Goal: Information Seeking & Learning: Learn about a topic

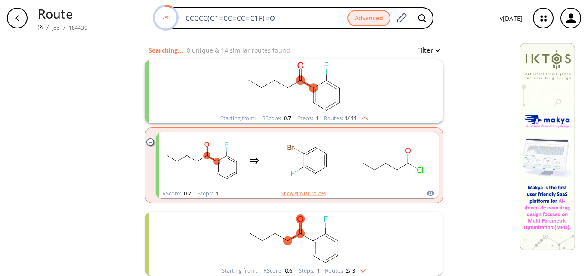
scroll to position [129, 0]
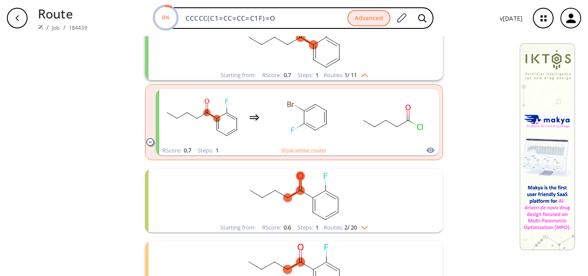
click at [346, 189] on rect "clusters" at bounding box center [294, 196] width 224 height 54
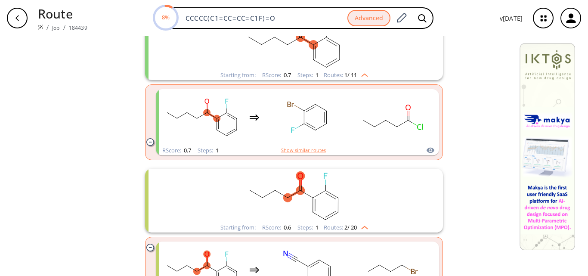
scroll to position [172, 0]
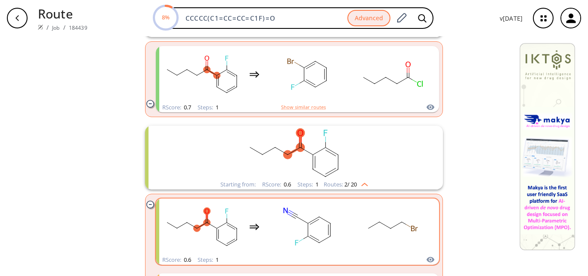
click at [383, 235] on rect "clusters" at bounding box center [394, 227] width 78 height 54
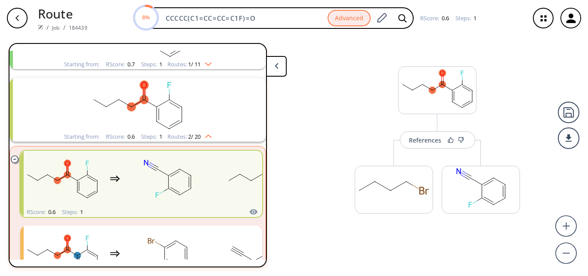
scroll to position [92, 0]
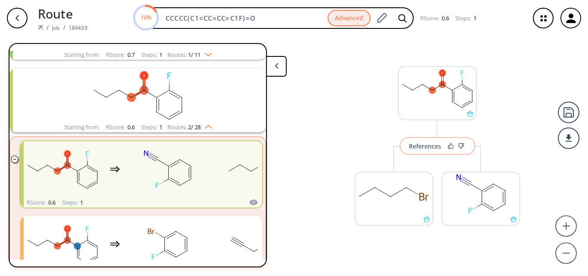
click at [426, 146] on div "References" at bounding box center [425, 146] width 32 height 6
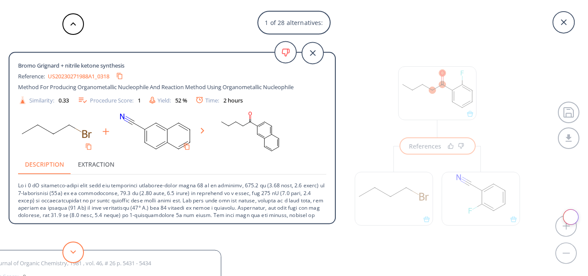
click at [65, 256] on button at bounding box center [73, 253] width 22 height 22
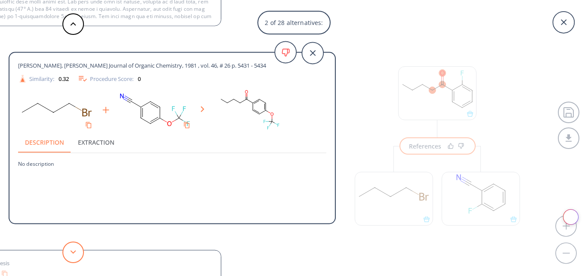
click at [72, 254] on icon at bounding box center [73, 252] width 6 height 4
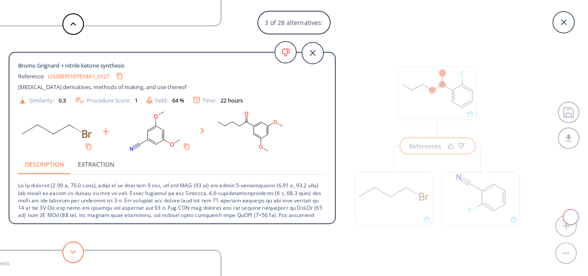
click at [72, 254] on icon at bounding box center [73, 252] width 6 height 4
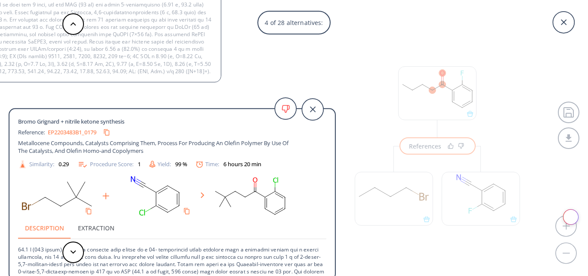
scroll to position [43, 0]
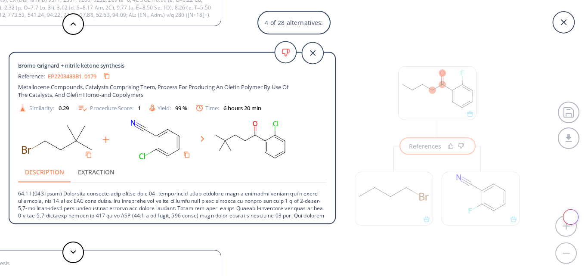
click at [80, 76] on link "EP2203483B1_0179" at bounding box center [72, 76] width 49 height 6
click at [74, 252] on polygon at bounding box center [74, 251] width 6 height 3
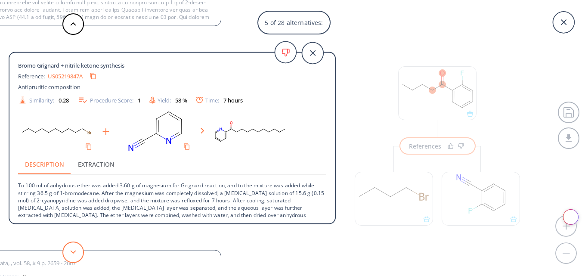
click at [74, 252] on polygon at bounding box center [74, 251] width 6 height 3
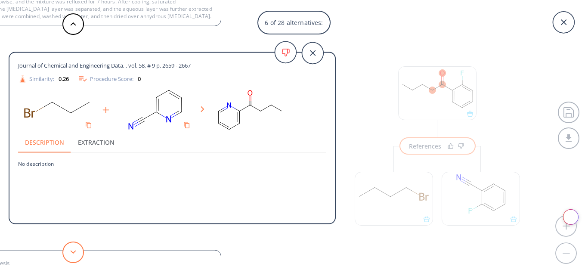
click at [74, 252] on polygon at bounding box center [74, 251] width 6 height 3
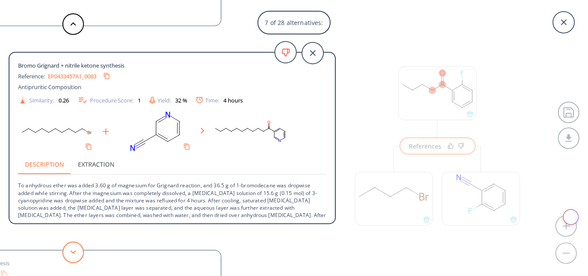
click at [74, 252] on polygon at bounding box center [74, 251] width 6 height 3
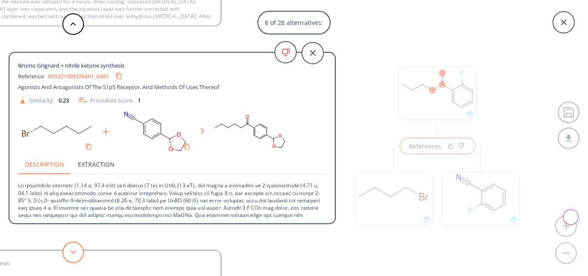
click at [74, 252] on polygon at bounding box center [74, 251] width 6 height 3
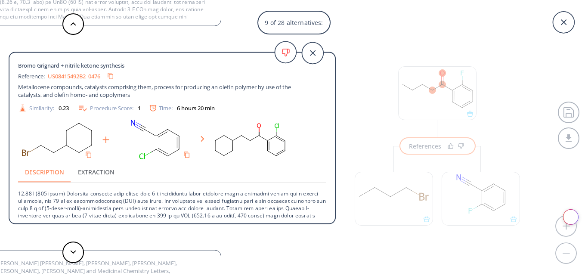
click at [69, 75] on link "US08415492B2_0476" at bounding box center [74, 76] width 53 height 6
click at [75, 253] on icon at bounding box center [73, 252] width 6 height 4
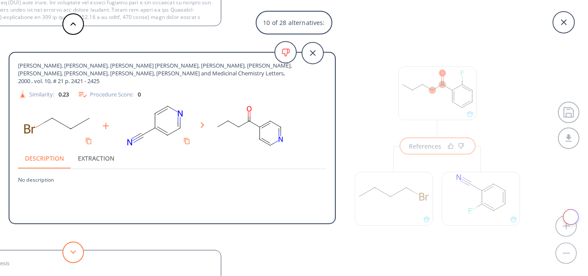
click at [75, 253] on icon at bounding box center [73, 252] width 6 height 4
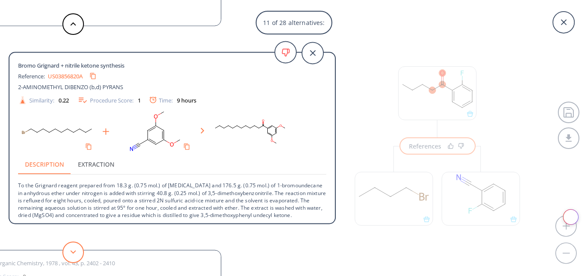
click at [75, 253] on icon at bounding box center [73, 252] width 6 height 4
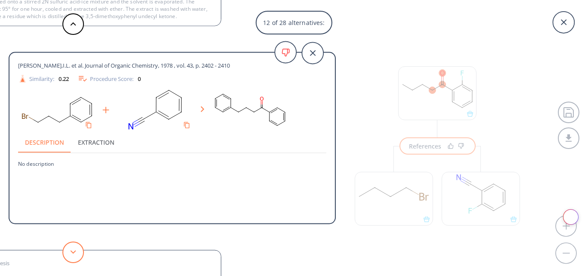
click at [75, 253] on icon at bounding box center [73, 252] width 6 height 4
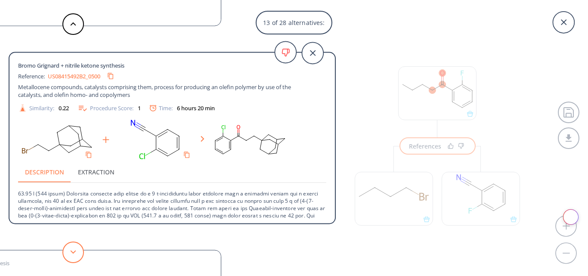
click at [75, 253] on icon at bounding box center [73, 252] width 6 height 4
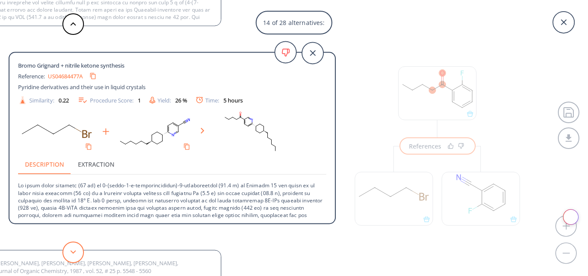
click at [75, 253] on icon at bounding box center [73, 252] width 6 height 4
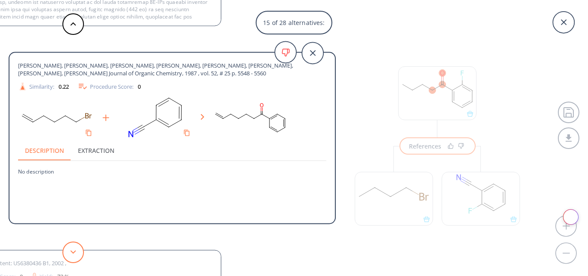
click at [75, 253] on icon at bounding box center [73, 252] width 6 height 4
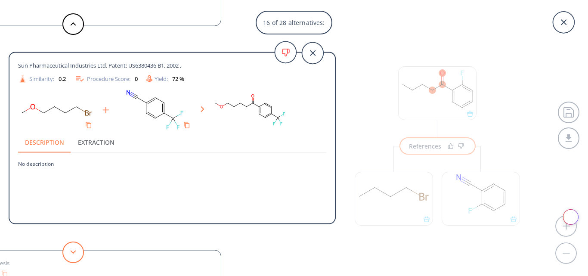
click at [75, 253] on icon at bounding box center [73, 252] width 6 height 4
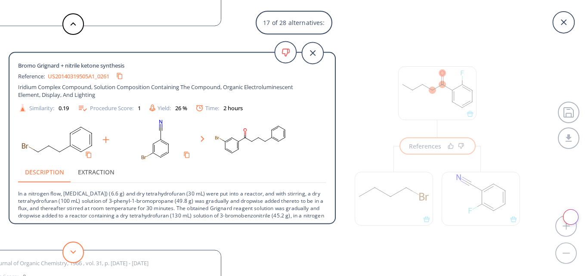
click at [75, 253] on icon at bounding box center [73, 252] width 6 height 4
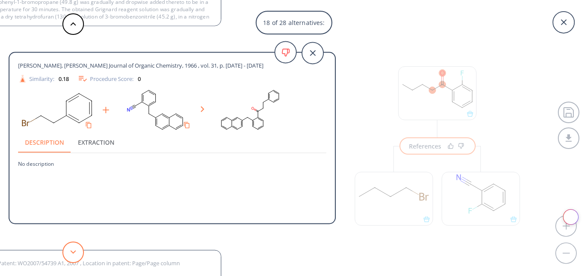
click at [75, 253] on icon at bounding box center [73, 252] width 6 height 4
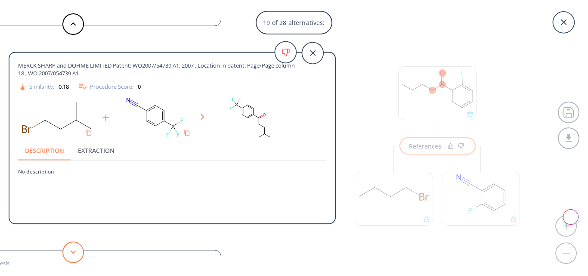
click at [75, 253] on icon at bounding box center [73, 252] width 6 height 4
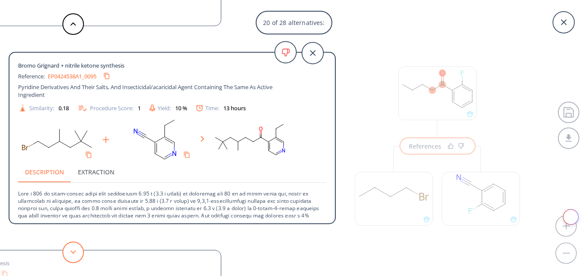
click at [75, 253] on icon at bounding box center [73, 252] width 6 height 4
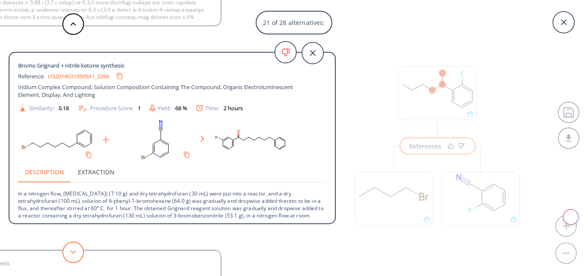
click at [75, 253] on icon at bounding box center [73, 252] width 6 height 4
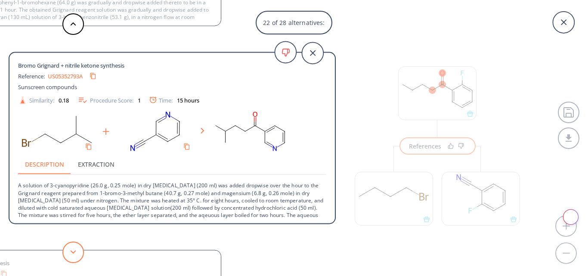
click at [75, 253] on icon at bounding box center [73, 252] width 6 height 4
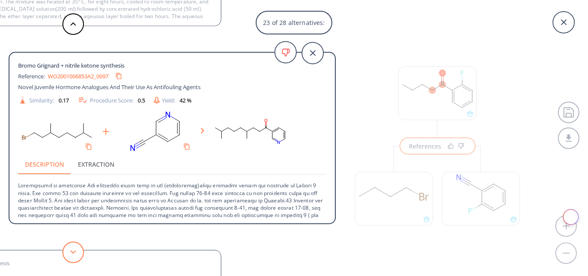
click at [75, 253] on icon at bounding box center [73, 252] width 6 height 4
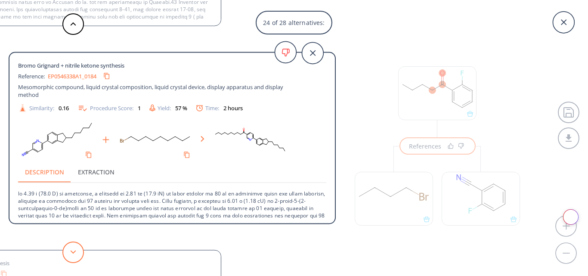
click at [75, 253] on icon at bounding box center [73, 252] width 6 height 4
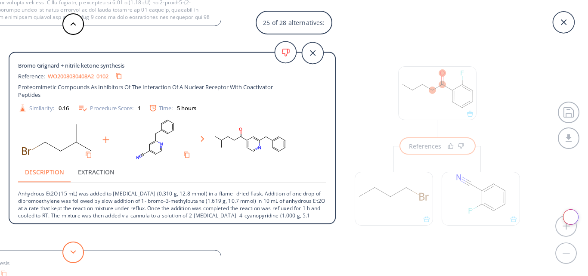
click at [75, 253] on icon at bounding box center [73, 252] width 6 height 4
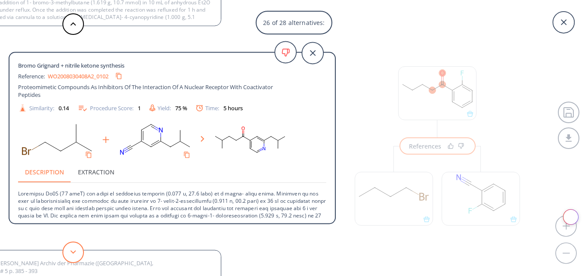
click at [75, 253] on icon at bounding box center [73, 252] width 6 height 4
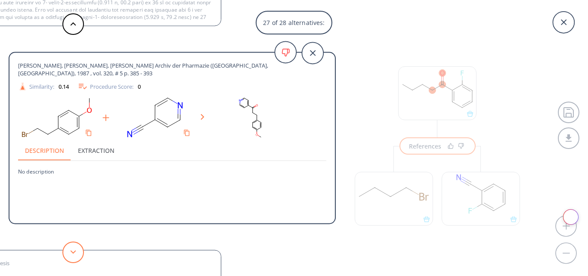
click at [75, 253] on icon at bounding box center [73, 252] width 6 height 4
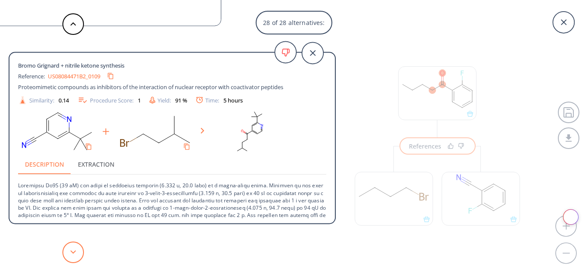
click at [75, 253] on icon at bounding box center [73, 252] width 6 height 4
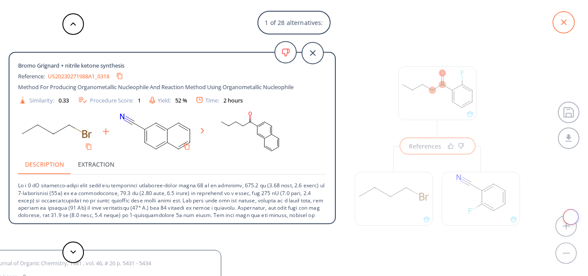
click at [560, 23] on icon at bounding box center [564, 23] width 22 height 22
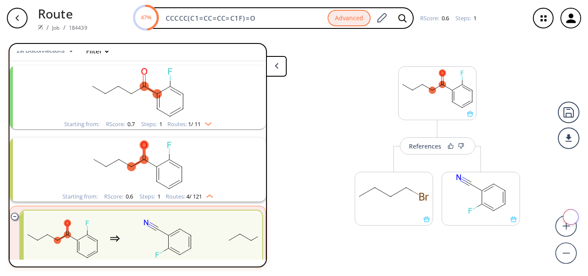
scroll to position [0, 0]
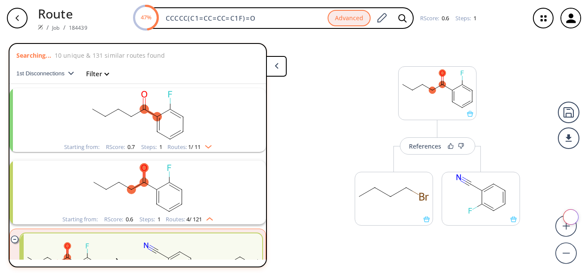
click at [185, 134] on rect "clusters" at bounding box center [138, 115] width 224 height 54
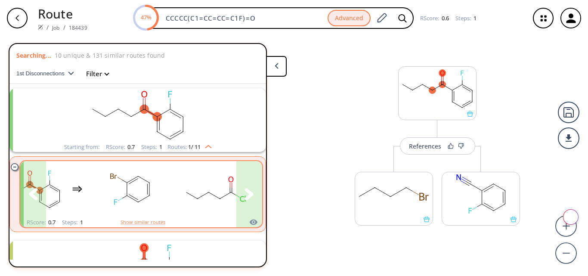
click at [224, 197] on rect "clusters" at bounding box center [216, 189] width 78 height 54
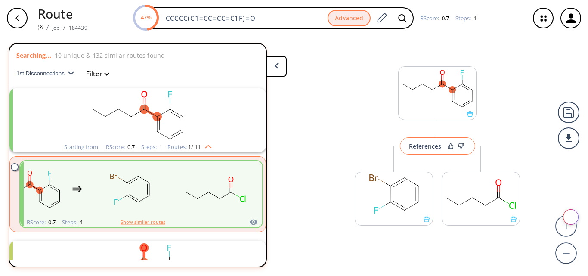
click at [426, 145] on div "References" at bounding box center [425, 146] width 32 height 6
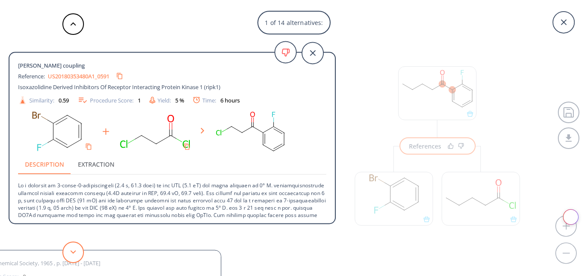
click at [68, 254] on button at bounding box center [73, 253] width 22 height 22
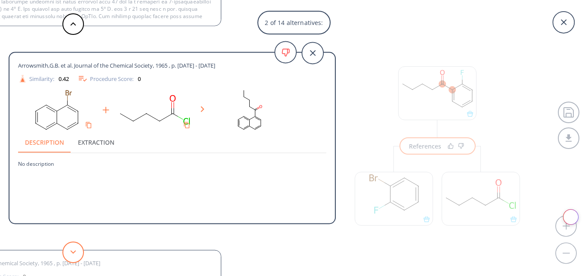
click at [68, 254] on button at bounding box center [73, 253] width 22 height 22
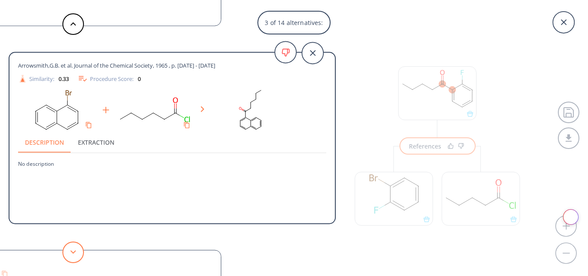
click at [68, 254] on button at bounding box center [73, 253] width 22 height 22
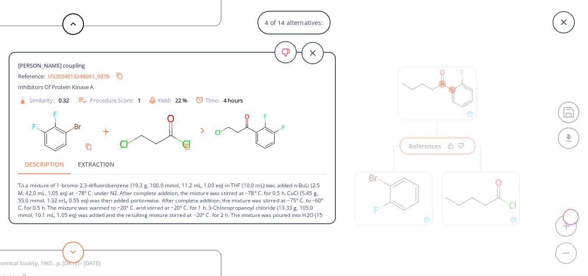
click at [76, 246] on button at bounding box center [73, 253] width 22 height 22
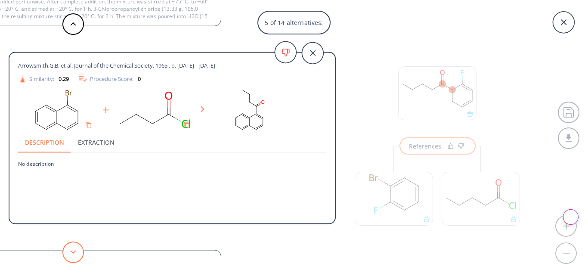
click at [76, 246] on button at bounding box center [73, 253] width 22 height 22
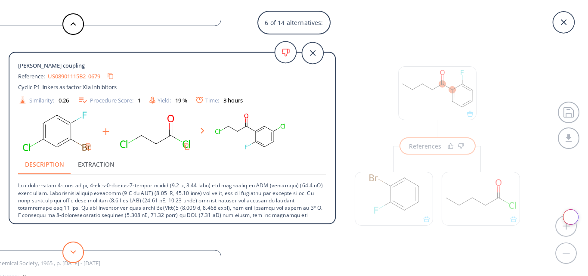
click at [73, 256] on button at bounding box center [73, 253] width 22 height 22
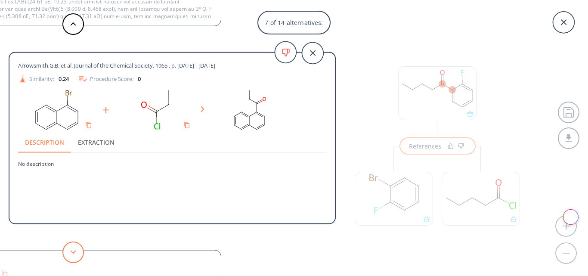
click at [73, 256] on button at bounding box center [73, 253] width 22 height 22
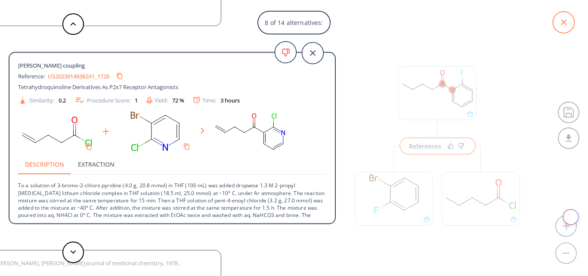
click at [566, 14] on icon at bounding box center [564, 23] width 22 height 22
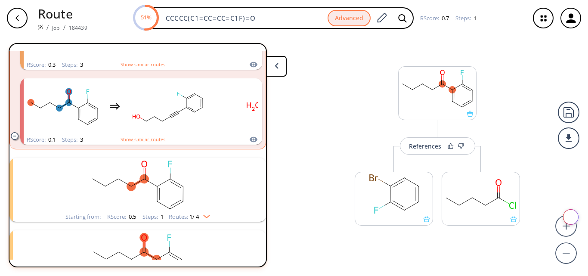
scroll to position [474, 0]
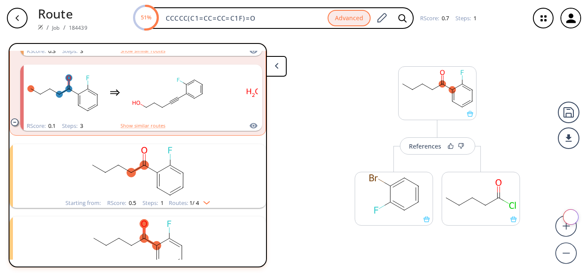
click at [209, 192] on rect "clusters" at bounding box center [138, 171] width 224 height 54
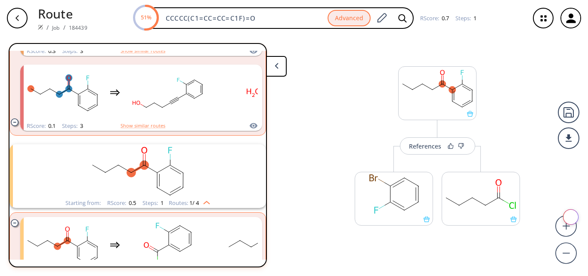
scroll to position [517, 0]
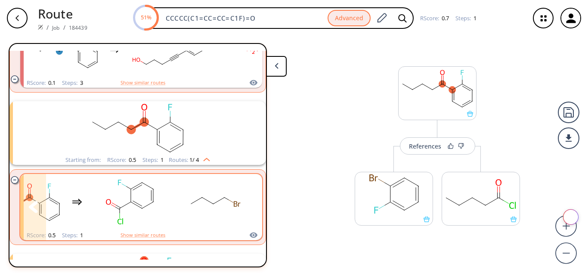
click at [200, 210] on rect "clusters" at bounding box center [216, 202] width 78 height 54
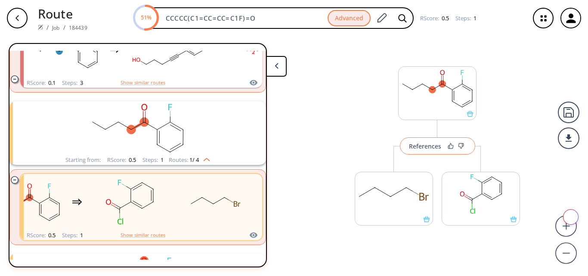
click at [429, 147] on div "References" at bounding box center [425, 146] width 32 height 6
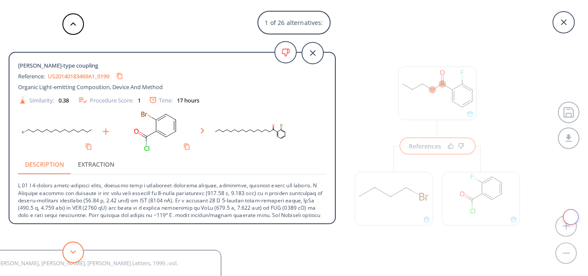
click at [73, 252] on polygon at bounding box center [74, 251] width 6 height 3
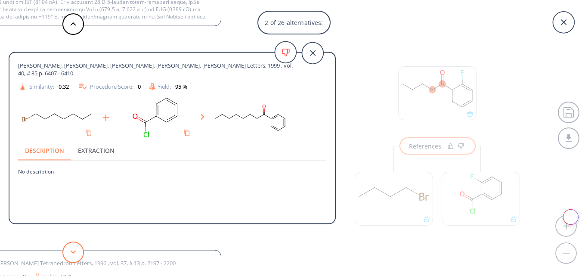
click at [73, 252] on polygon at bounding box center [74, 251] width 6 height 3
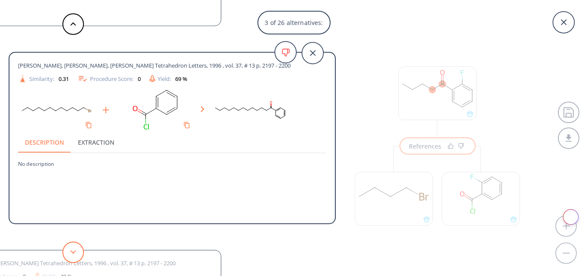
click at [73, 252] on polygon at bounding box center [74, 251] width 6 height 3
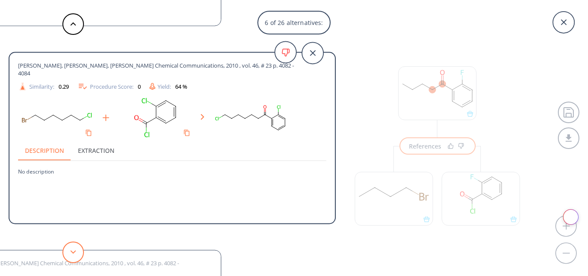
click at [73, 252] on polygon at bounding box center [74, 251] width 6 height 3
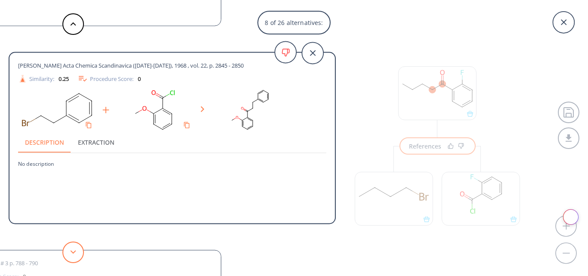
click at [73, 252] on polygon at bounding box center [74, 251] width 6 height 3
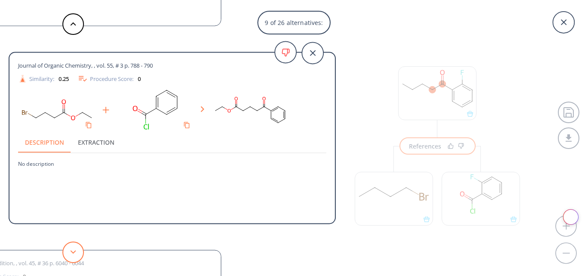
click at [73, 252] on polygon at bounding box center [74, 251] width 6 height 3
click at [73, 252] on icon at bounding box center [73, 252] width 6 height 4
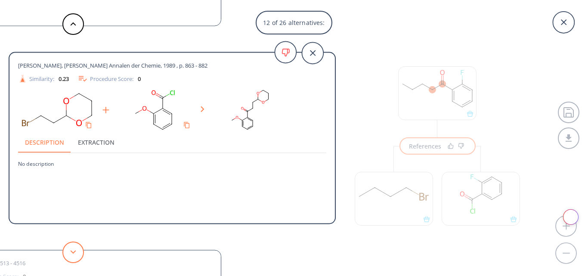
click at [73, 252] on icon at bounding box center [73, 252] width 6 height 4
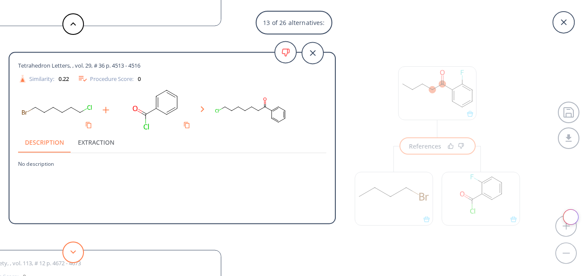
click at [73, 252] on icon at bounding box center [73, 252] width 6 height 4
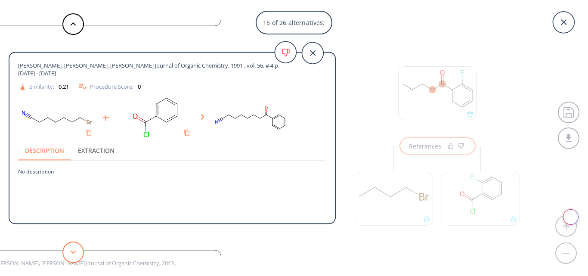
click at [73, 252] on icon at bounding box center [73, 252] width 6 height 4
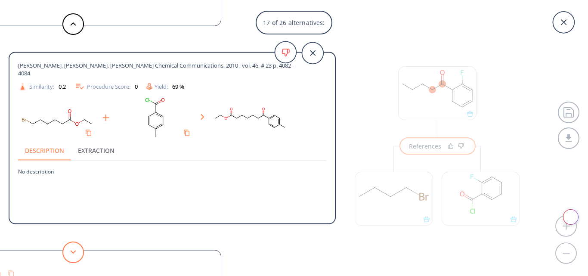
click at [73, 252] on icon at bounding box center [73, 252] width 6 height 4
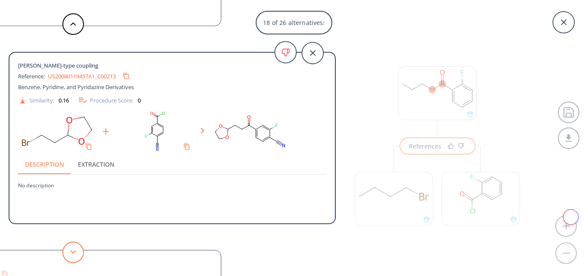
click at [73, 252] on icon at bounding box center [73, 252] width 6 height 4
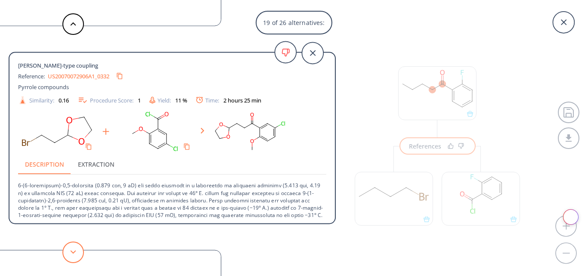
click at [73, 252] on icon at bounding box center [73, 252] width 6 height 4
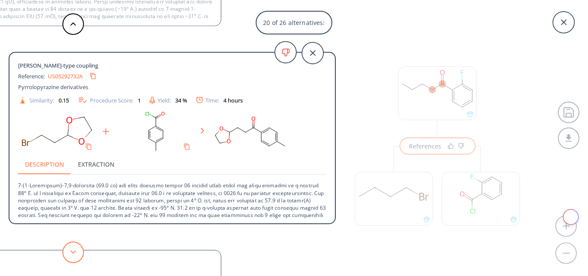
click at [73, 252] on icon at bounding box center [73, 252] width 6 height 4
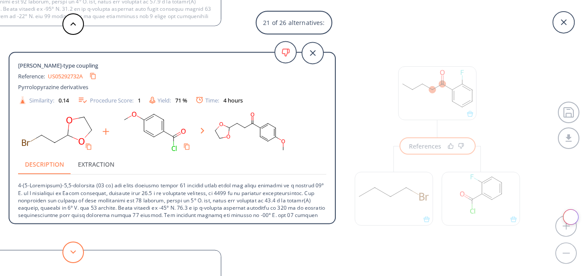
click at [73, 252] on icon at bounding box center [73, 252] width 6 height 4
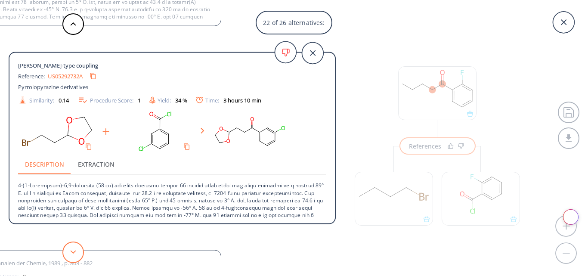
click at [73, 252] on icon at bounding box center [73, 252] width 6 height 4
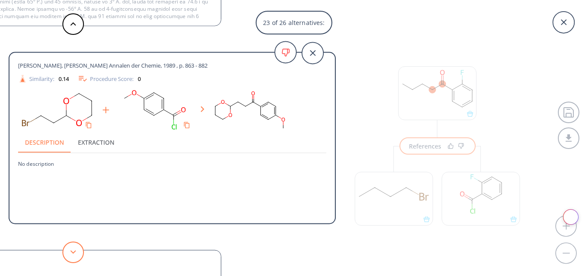
click at [73, 252] on icon at bounding box center [73, 252] width 6 height 4
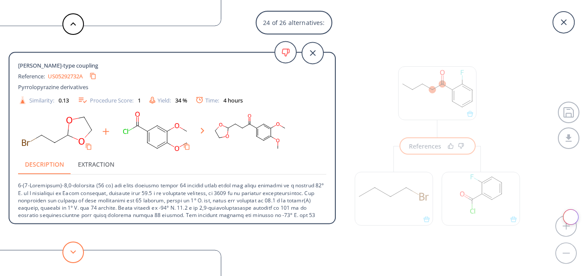
click at [73, 252] on icon at bounding box center [73, 252] width 6 height 4
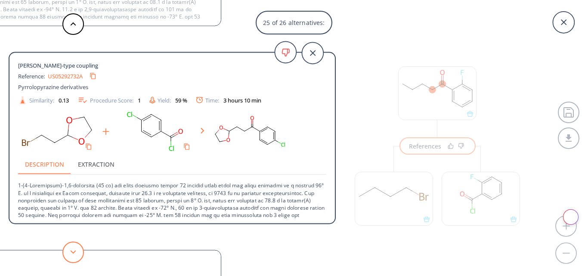
click at [79, 254] on button at bounding box center [73, 253] width 22 height 22
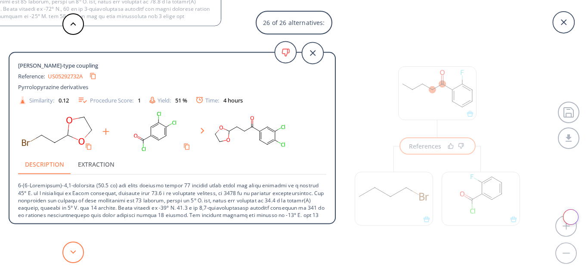
click at [79, 254] on button at bounding box center [73, 253] width 22 height 22
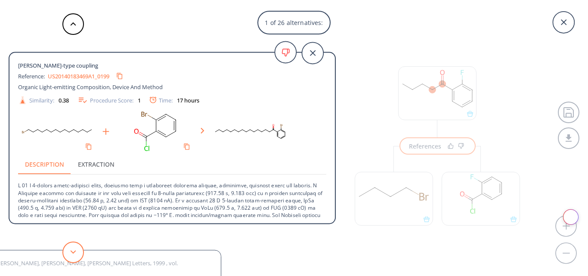
click at [79, 254] on button at bounding box center [73, 253] width 22 height 22
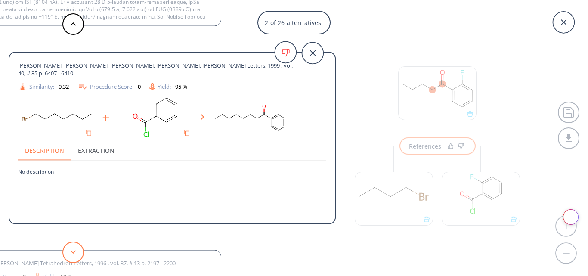
click at [79, 254] on button at bounding box center [73, 253] width 22 height 22
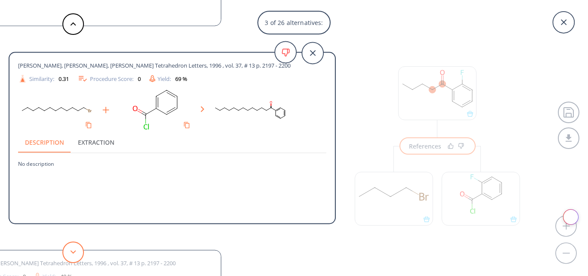
click at [79, 254] on button at bounding box center [73, 253] width 22 height 22
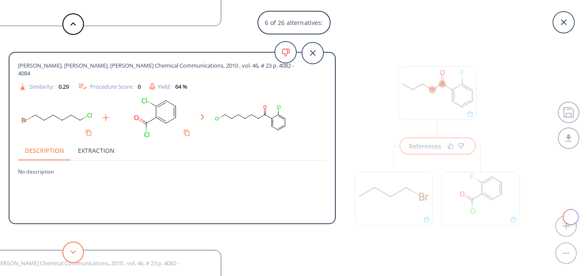
click at [79, 254] on button at bounding box center [73, 253] width 22 height 22
click at [81, 254] on button at bounding box center [73, 253] width 22 height 22
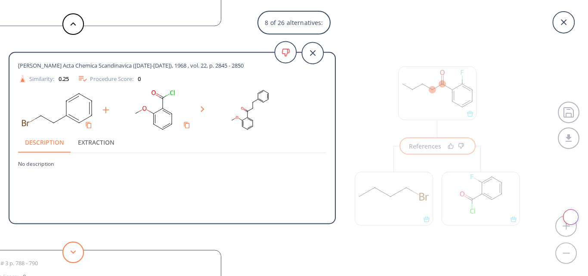
click at [81, 254] on button at bounding box center [73, 253] width 22 height 22
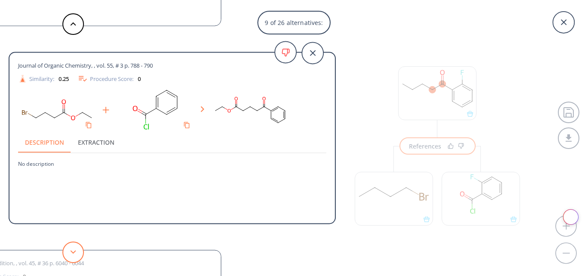
click at [81, 254] on button at bounding box center [73, 253] width 22 height 22
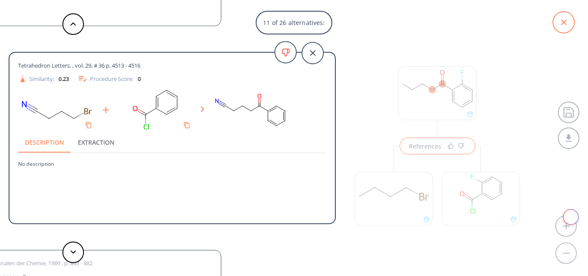
click at [561, 23] on icon at bounding box center [564, 23] width 22 height 22
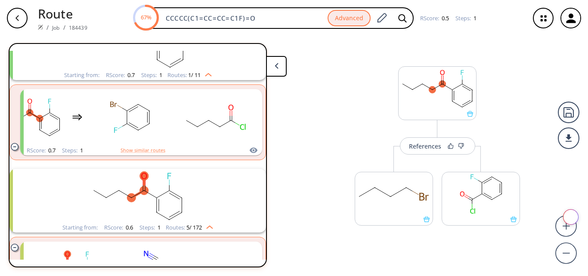
scroll to position [86, 0]
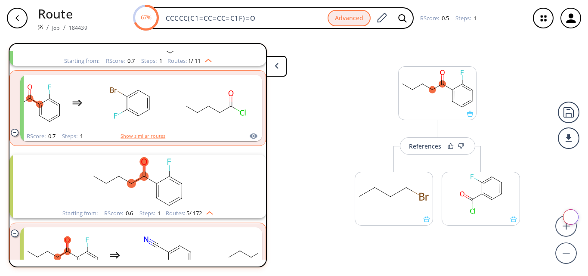
click at [210, 190] on rect "clusters" at bounding box center [138, 182] width 224 height 54
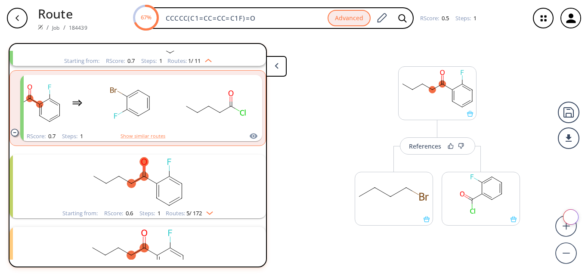
scroll to position [129, 0]
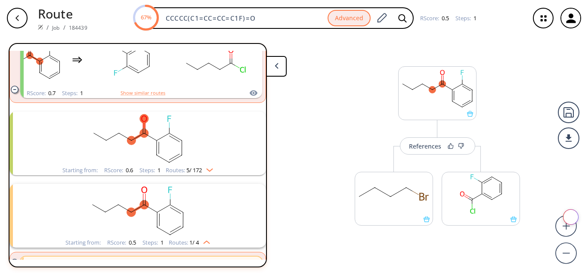
click at [213, 161] on rect "clusters" at bounding box center [138, 139] width 224 height 54
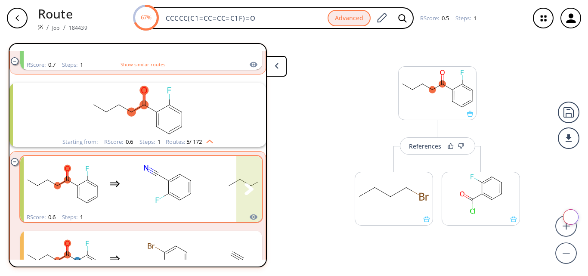
scroll to position [172, 0]
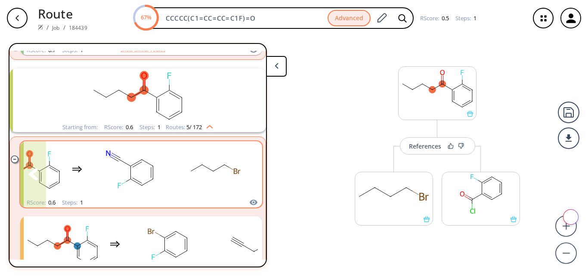
click at [203, 172] on rect "clusters" at bounding box center [216, 170] width 78 height 54
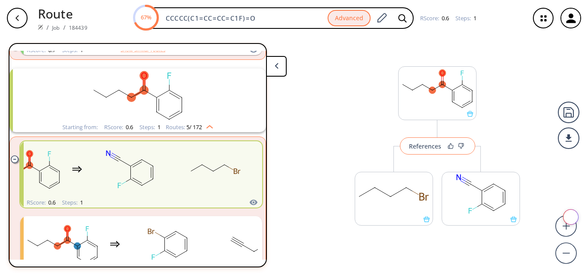
click at [420, 151] on button "References" at bounding box center [437, 145] width 75 height 17
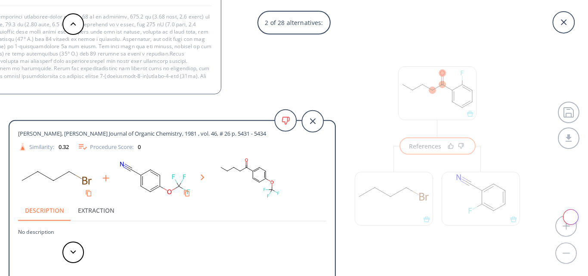
scroll to position [43, 0]
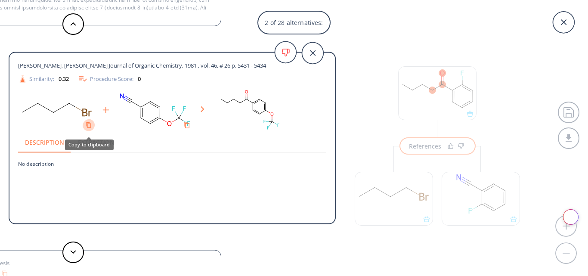
click at [89, 126] on icon "Copy to clipboard" at bounding box center [89, 125] width 6 height 6
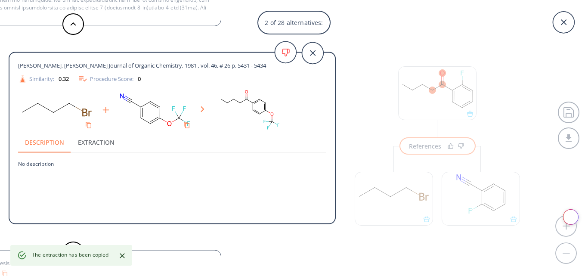
click at [72, 108] on rect at bounding box center [57, 110] width 78 height 44
click at [69, 103] on icon at bounding box center [68, 103] width 1 height 0
click at [86, 112] on rect at bounding box center [57, 110] width 78 height 44
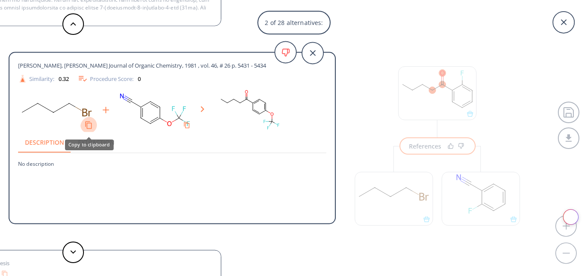
click at [85, 125] on button "Copy to clipboard" at bounding box center [89, 125] width 16 height 16
click at [522, 185] on div "2 of 28 alternatives: [PERSON_NAME] + nitrile ketone synthesis Reference: US202…" at bounding box center [294, 138] width 588 height 276
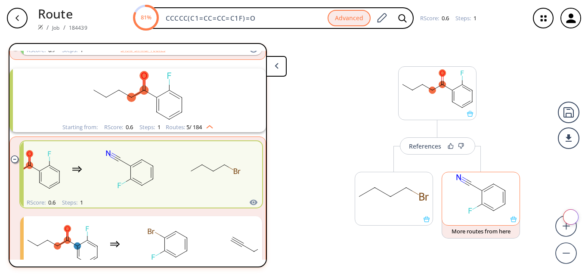
click at [482, 199] on icon at bounding box center [482, 197] width 0 height 13
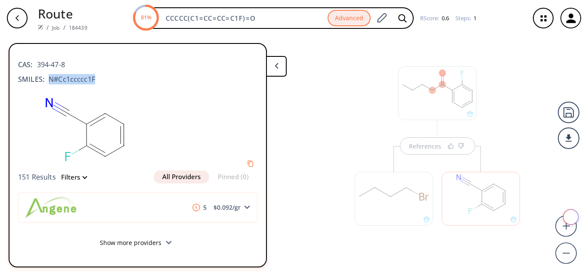
drag, startPoint x: 50, startPoint y: 79, endPoint x: 103, endPoint y: 78, distance: 53.0
click at [103, 78] on div "SMILES: N#Cc1ccccc1F" at bounding box center [137, 79] width 239 height 10
copy span "N#Cc1ccccc1F"
click at [368, 144] on div "References" at bounding box center [437, 150] width 183 height 220
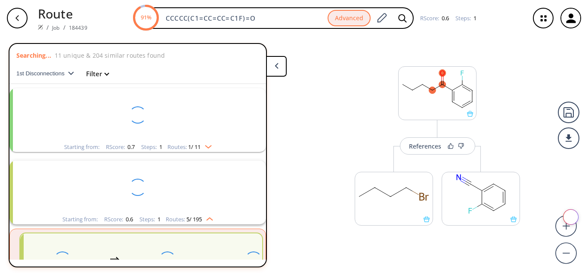
scroll to position [172, 0]
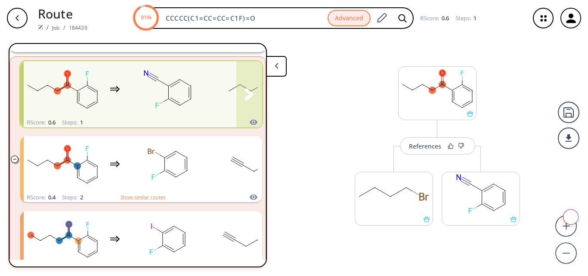
click at [211, 94] on div "clusters" at bounding box center [158, 89] width 269 height 56
click at [421, 149] on div "References" at bounding box center [425, 146] width 32 height 6
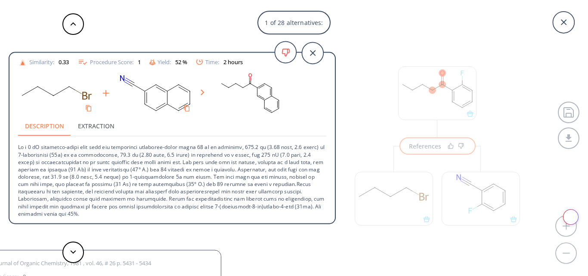
scroll to position [43, 0]
click at [69, 252] on button at bounding box center [73, 253] width 22 height 22
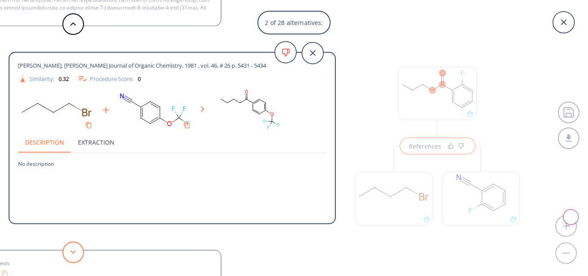
click at [69, 252] on button at bounding box center [73, 253] width 22 height 22
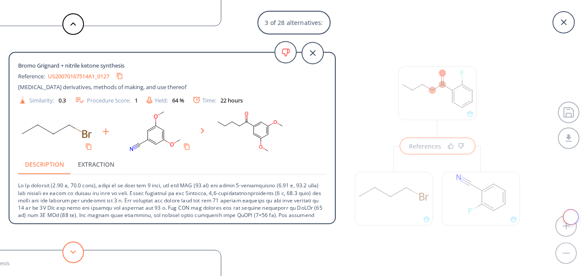
click at [76, 253] on button at bounding box center [73, 253] width 22 height 22
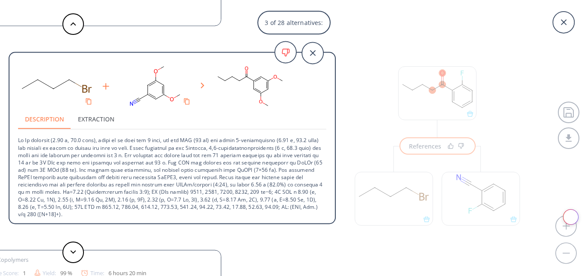
scroll to position [46, 0]
click at [83, 251] on button at bounding box center [73, 253] width 22 height 22
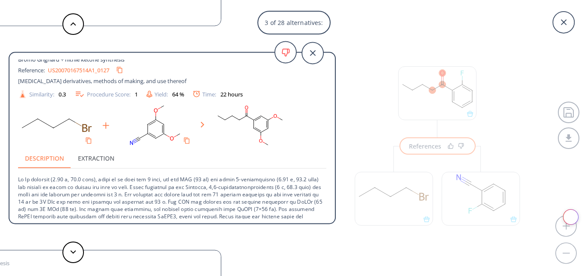
scroll to position [0, 0]
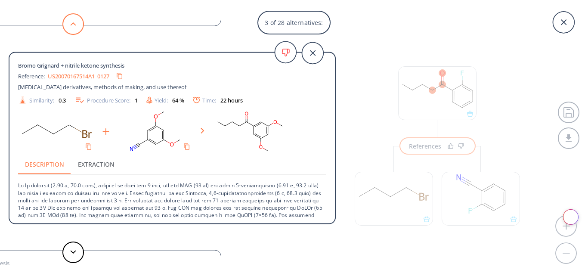
click at [72, 23] on icon at bounding box center [73, 24] width 6 height 4
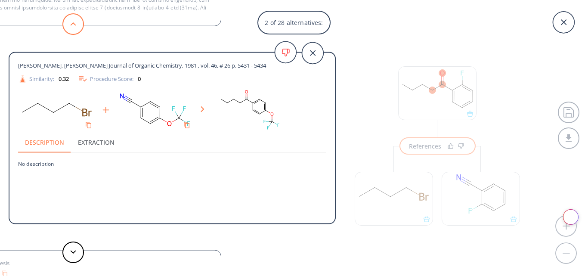
click at [72, 23] on icon at bounding box center [73, 24] width 6 height 4
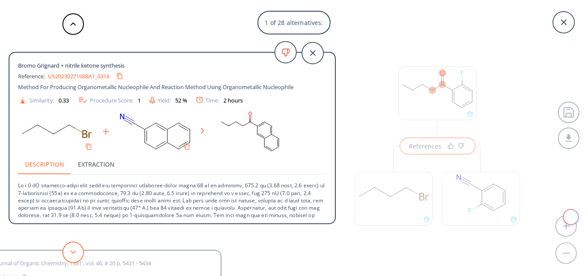
click at [78, 250] on button at bounding box center [73, 253] width 22 height 22
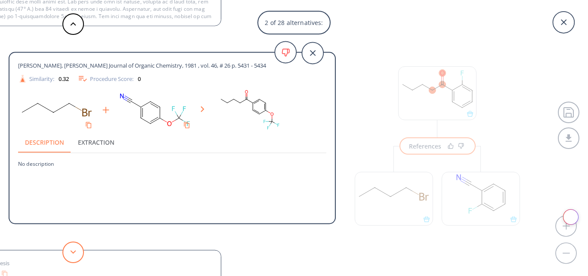
click at [78, 250] on button at bounding box center [73, 253] width 22 height 22
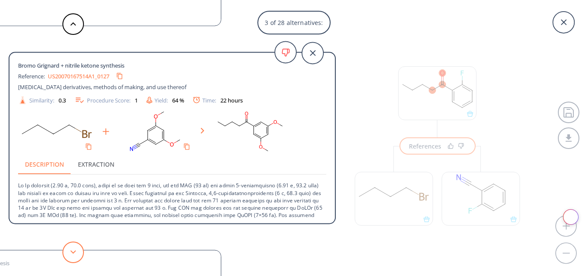
click at [78, 250] on button at bounding box center [73, 253] width 22 height 22
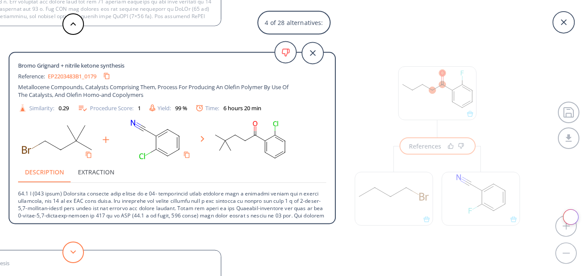
click at [78, 250] on button at bounding box center [73, 253] width 22 height 22
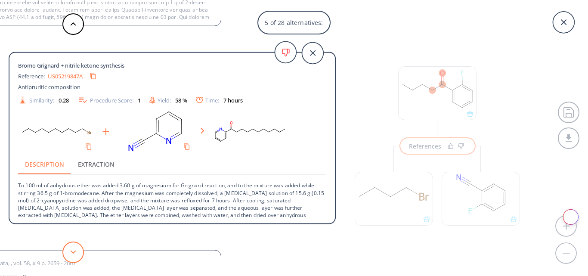
click at [78, 250] on button at bounding box center [73, 253] width 22 height 22
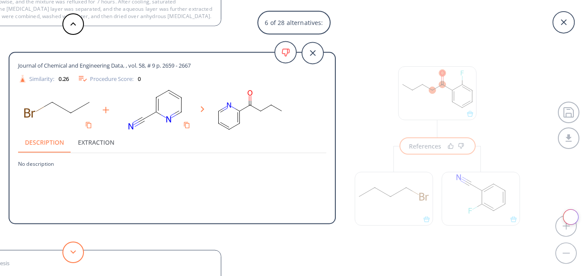
click at [78, 250] on button at bounding box center [73, 253] width 22 height 22
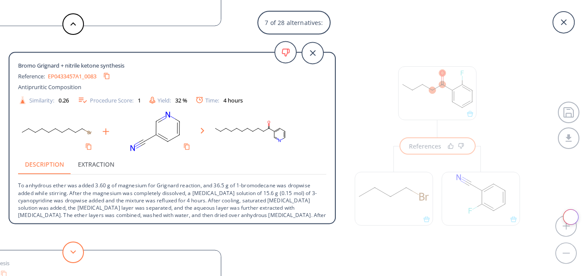
click at [78, 250] on button at bounding box center [73, 253] width 22 height 22
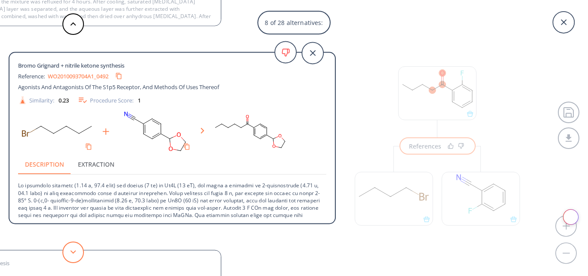
click at [77, 250] on button at bounding box center [73, 253] width 22 height 22
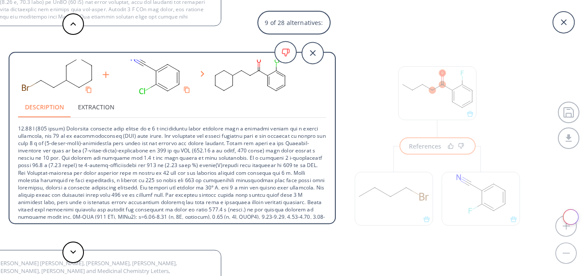
scroll to position [76, 0]
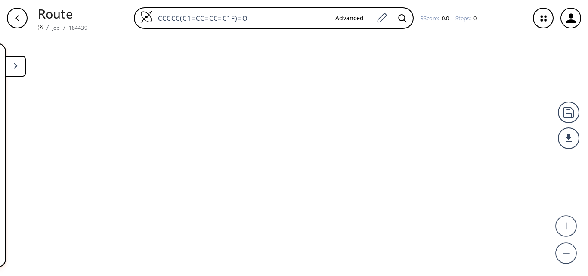
click at [19, 65] on button at bounding box center [15, 66] width 21 height 21
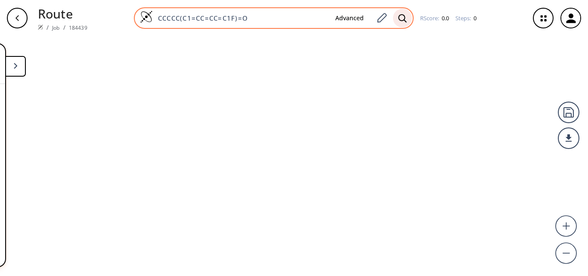
click at [401, 16] on icon at bounding box center [402, 18] width 9 height 9
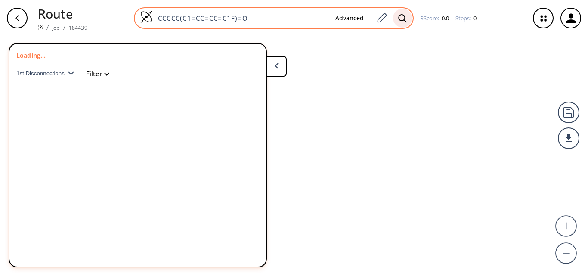
click at [400, 18] on icon at bounding box center [402, 18] width 9 height 9
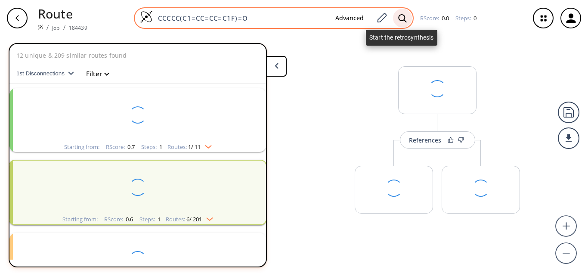
click at [399, 18] on icon at bounding box center [402, 18] width 9 height 9
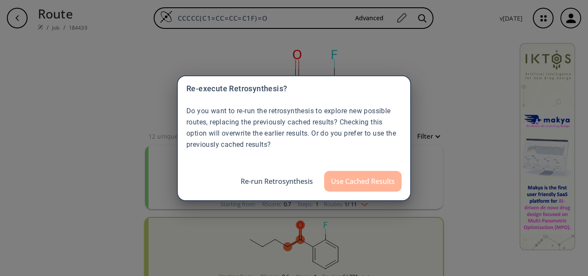
click at [381, 180] on button "Use Cached Results" at bounding box center [363, 181] width 78 height 21
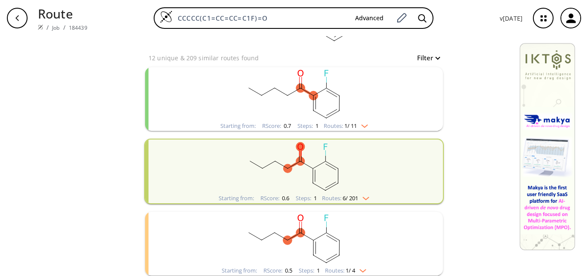
scroll to position [86, 0]
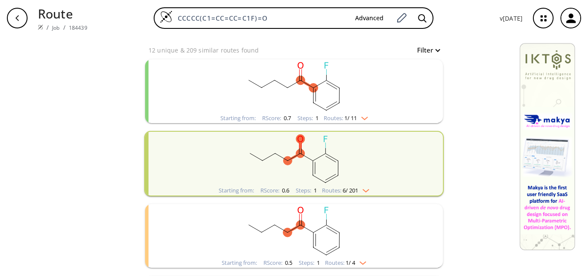
click at [354, 165] on rect "clusters" at bounding box center [294, 159] width 224 height 54
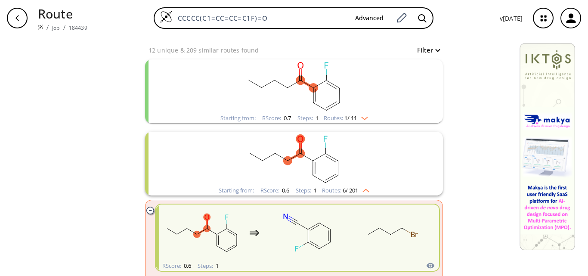
scroll to position [129, 0]
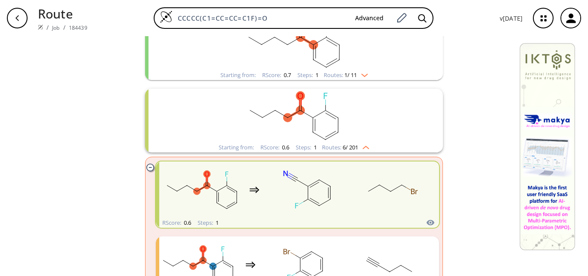
click at [375, 192] on rect "clusters" at bounding box center [394, 190] width 78 height 54
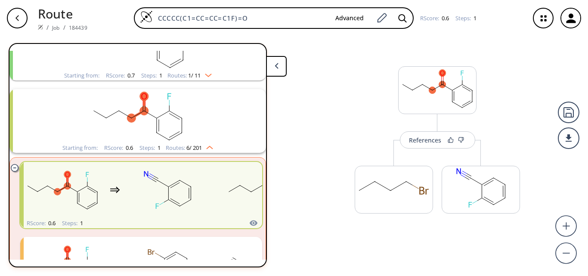
scroll to position [92, 0]
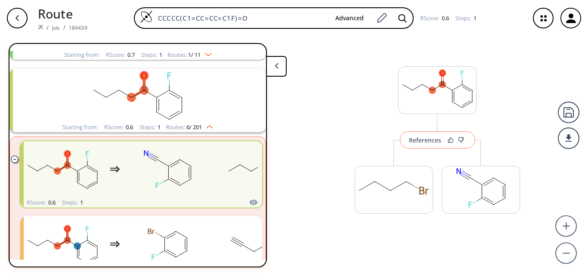
click at [421, 141] on div "References" at bounding box center [425, 140] width 32 height 6
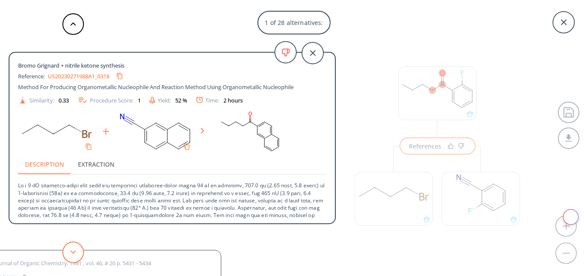
click at [74, 255] on button at bounding box center [73, 253] width 22 height 22
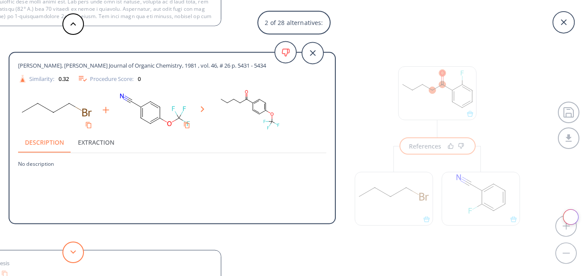
click at [74, 255] on button at bounding box center [73, 253] width 22 height 22
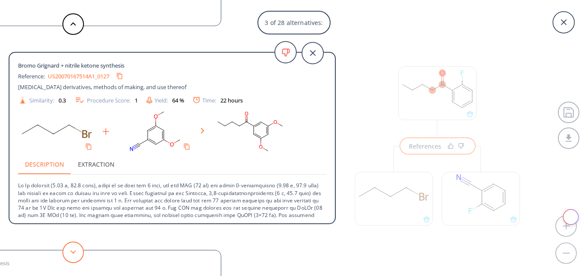
click at [74, 254] on button at bounding box center [73, 253] width 22 height 22
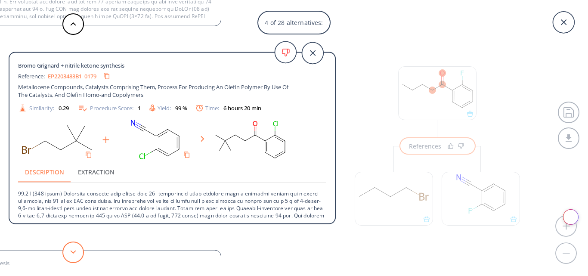
click at [74, 252] on polygon at bounding box center [74, 251] width 6 height 3
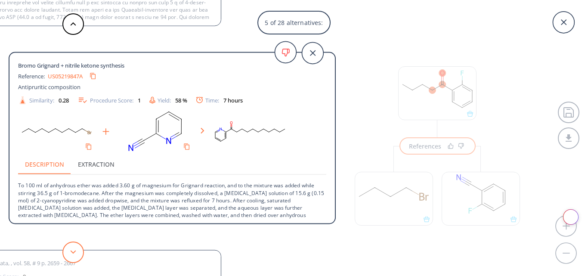
click at [74, 253] on polygon at bounding box center [74, 251] width 6 height 3
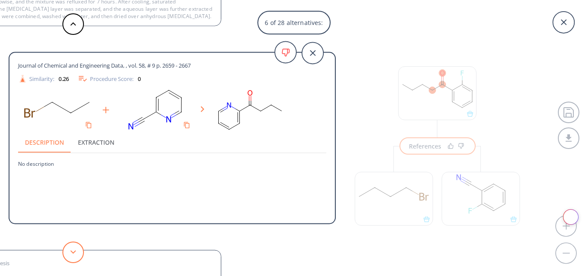
click at [74, 253] on polygon at bounding box center [74, 251] width 6 height 3
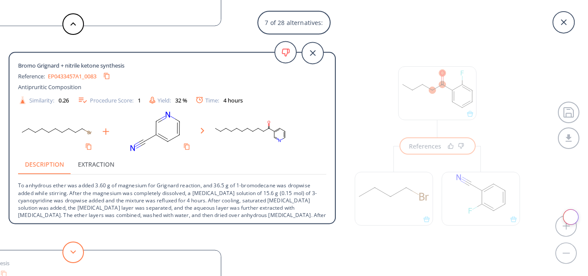
click at [74, 253] on polygon at bounding box center [74, 251] width 6 height 3
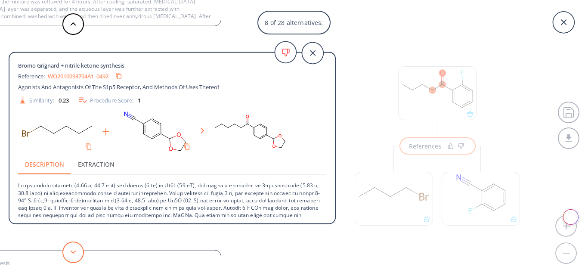
click at [74, 253] on polygon at bounding box center [74, 251] width 6 height 3
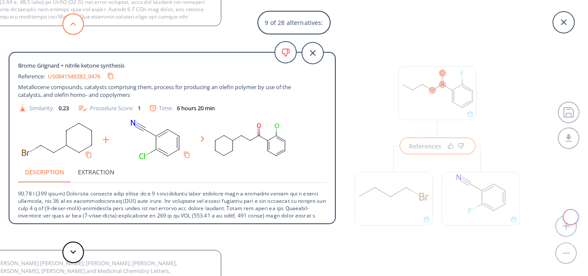
click at [72, 25] on icon at bounding box center [73, 24] width 6 height 4
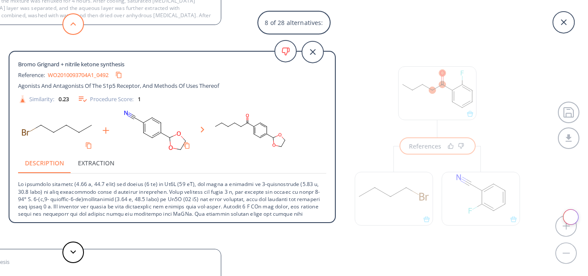
click at [72, 25] on icon at bounding box center [73, 24] width 6 height 4
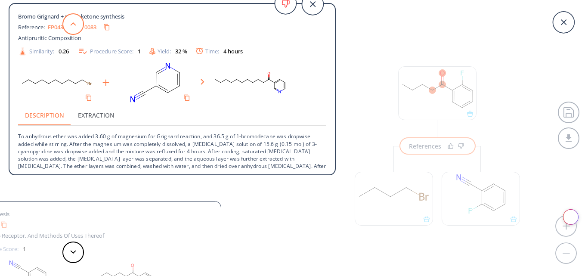
click at [72, 25] on icon at bounding box center [73, 24] width 6 height 4
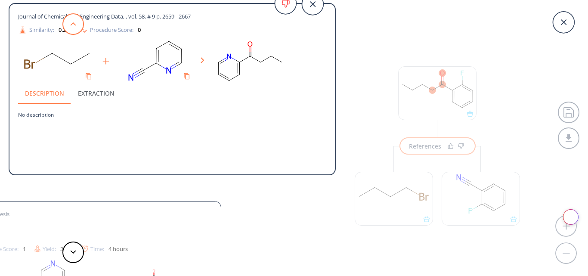
click at [72, 25] on icon at bounding box center [73, 24] width 6 height 4
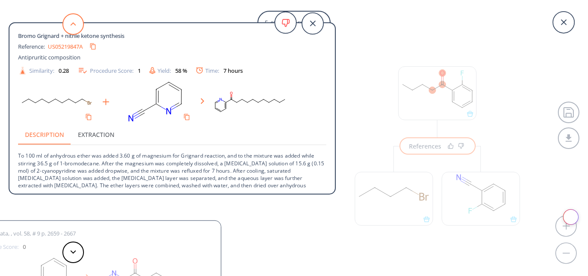
click at [72, 25] on icon at bounding box center [73, 24] width 6 height 4
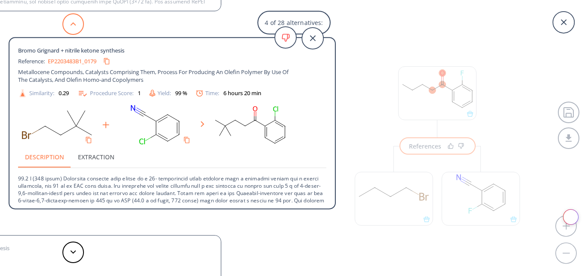
click at [72, 25] on icon at bounding box center [73, 24] width 6 height 4
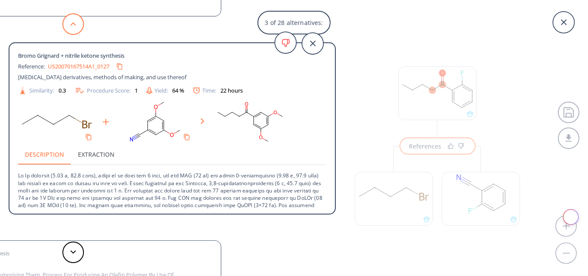
click at [72, 25] on icon at bounding box center [73, 24] width 6 height 4
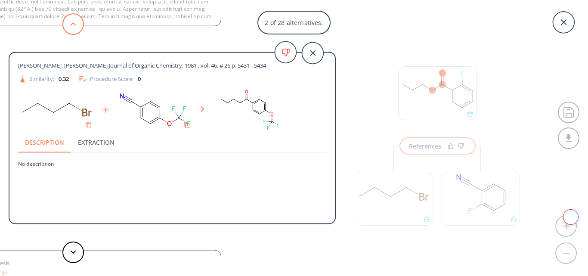
click at [72, 25] on icon at bounding box center [73, 24] width 6 height 4
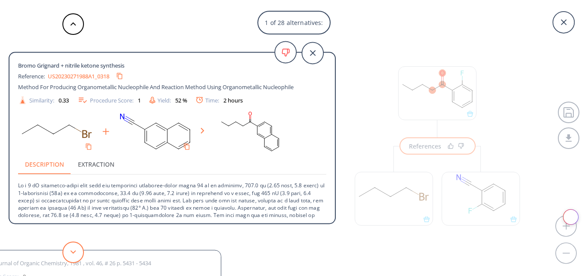
click at [69, 248] on button at bounding box center [73, 253] width 22 height 22
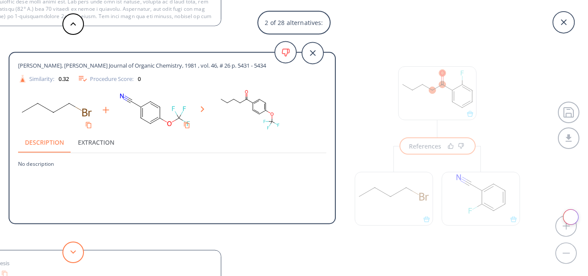
click at [69, 248] on button at bounding box center [73, 253] width 22 height 22
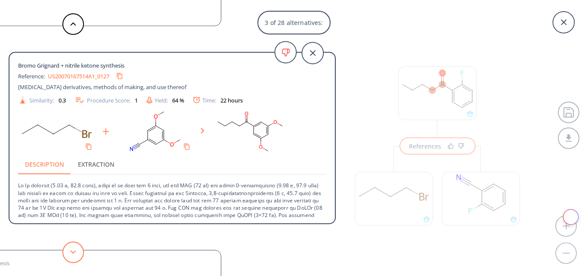
click at [69, 248] on button at bounding box center [73, 253] width 22 height 22
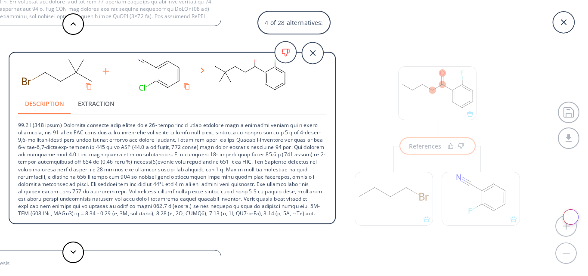
scroll to position [76, 0]
